Goal: Task Accomplishment & Management: Manage account settings

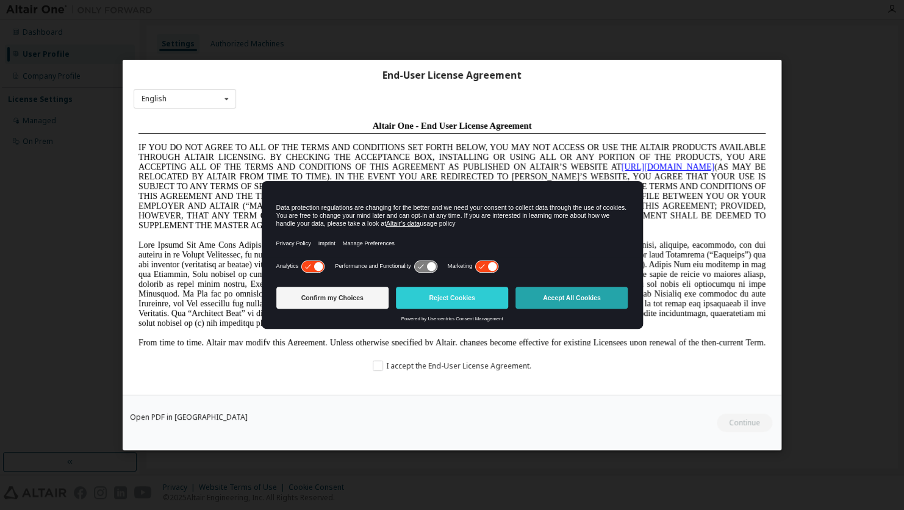
click at [571, 301] on button "Accept All Cookies" at bounding box center [571, 298] width 112 height 22
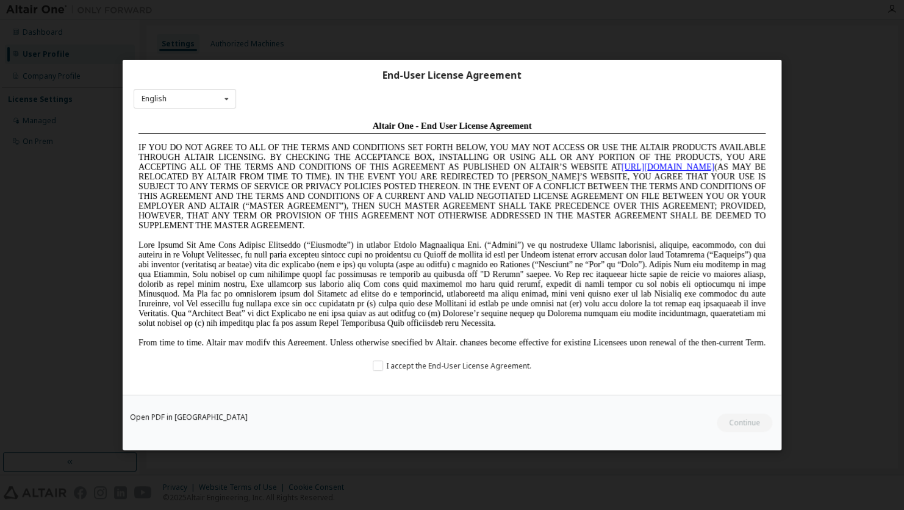
click at [393, 371] on div "End-User License Agreement English English Chinese French German Japanese Korea…" at bounding box center [452, 227] width 659 height 335
click at [393, 365] on label "I accept the End-User License Agreement." at bounding box center [452, 366] width 159 height 10
click at [757, 423] on button "Continue" at bounding box center [743, 422] width 57 height 18
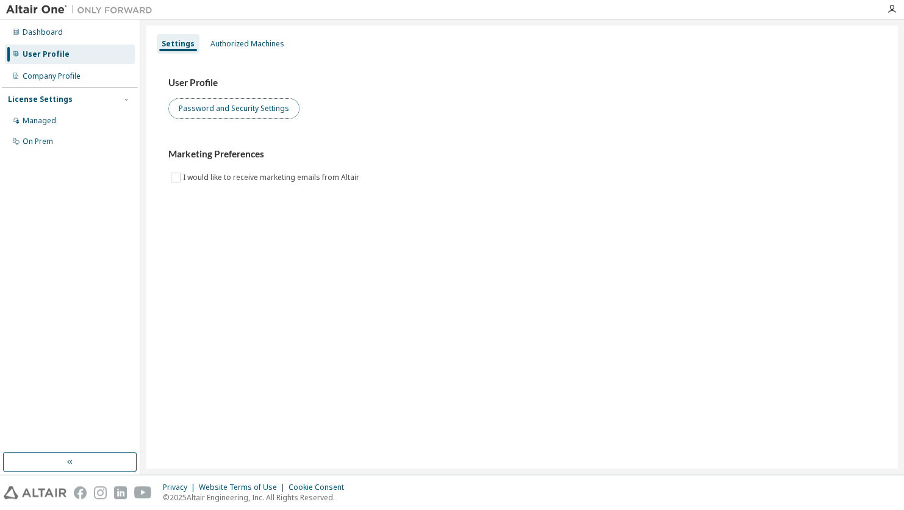
click at [224, 115] on button "Password and Security Settings" at bounding box center [233, 108] width 131 height 21
